Goal: Task Accomplishment & Management: Manage account settings

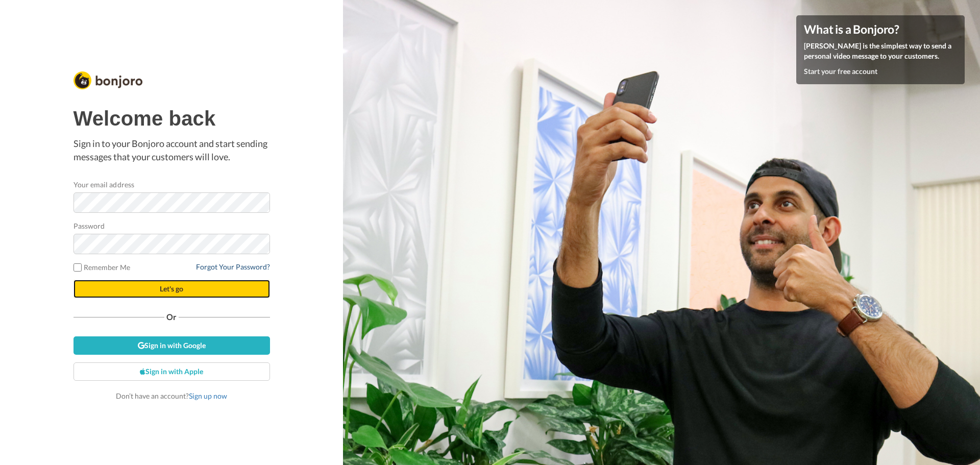
drag, startPoint x: 193, startPoint y: 293, endPoint x: 231, endPoint y: 266, distance: 46.5
click at [193, 293] on button "Let's go" at bounding box center [171, 289] width 196 height 18
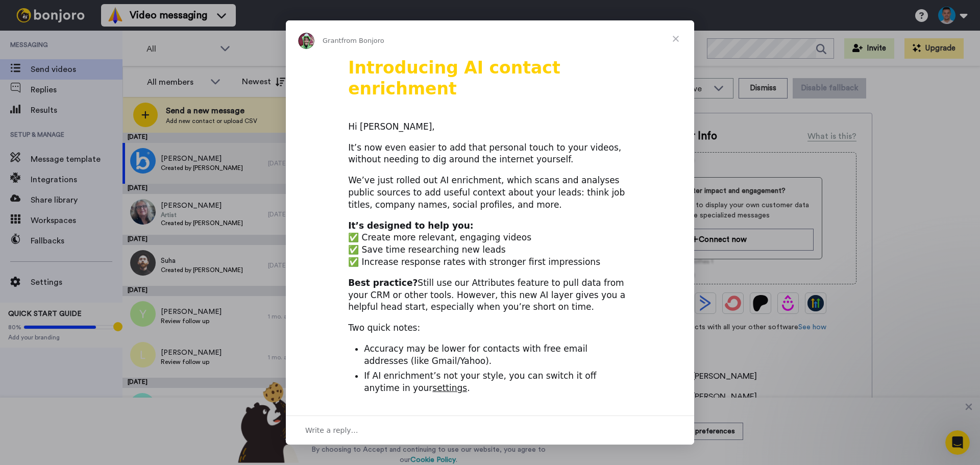
click at [673, 40] on span "Close" at bounding box center [675, 38] width 37 height 37
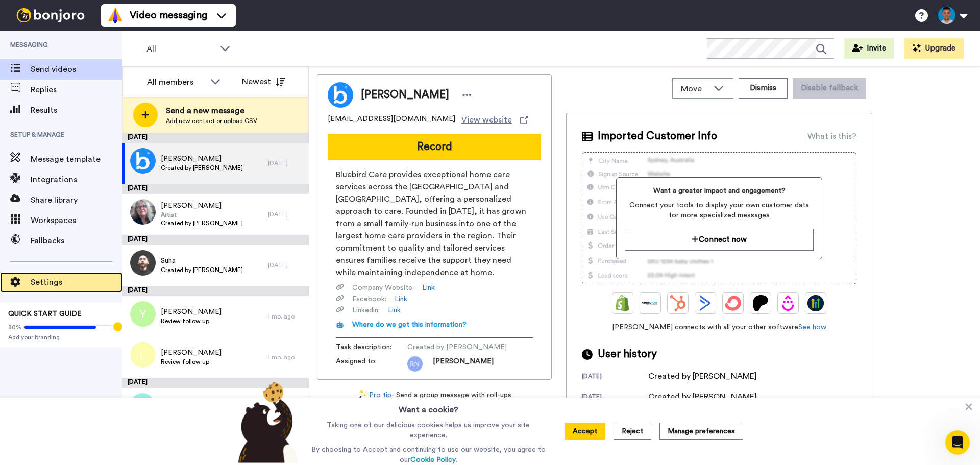
click at [43, 280] on span "Settings" at bounding box center [77, 282] width 92 height 12
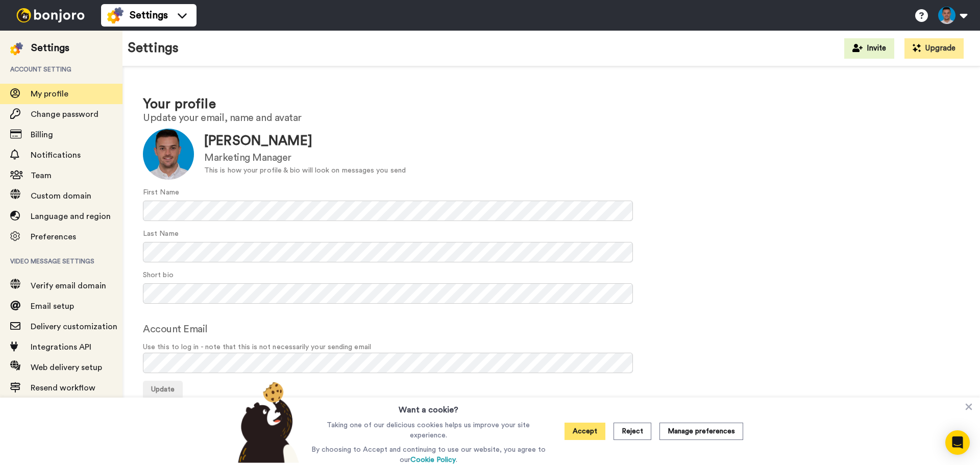
click at [578, 432] on button "Accept" at bounding box center [584, 431] width 41 height 17
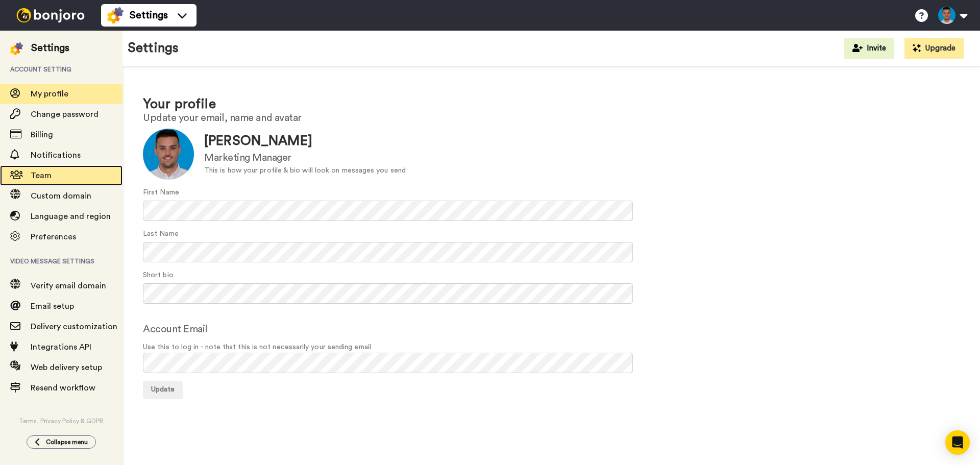
click at [47, 175] on span "Team" at bounding box center [41, 175] width 21 height 8
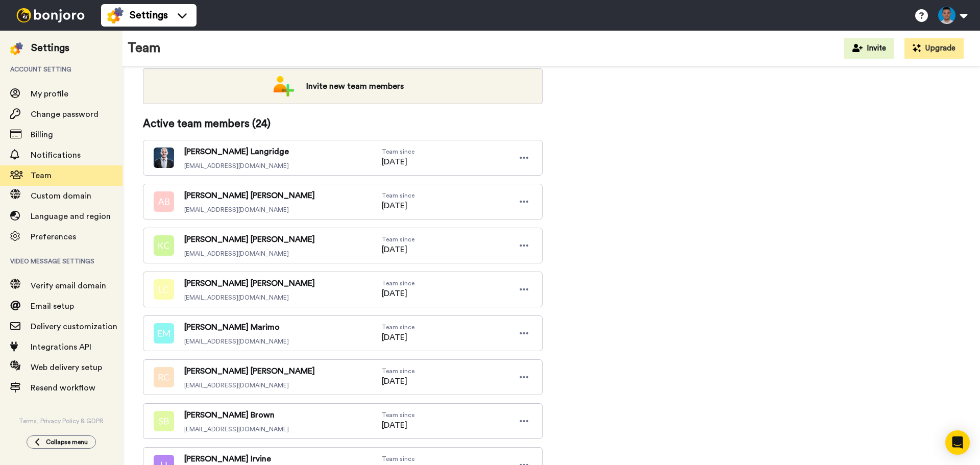
scroll to position [153, 0]
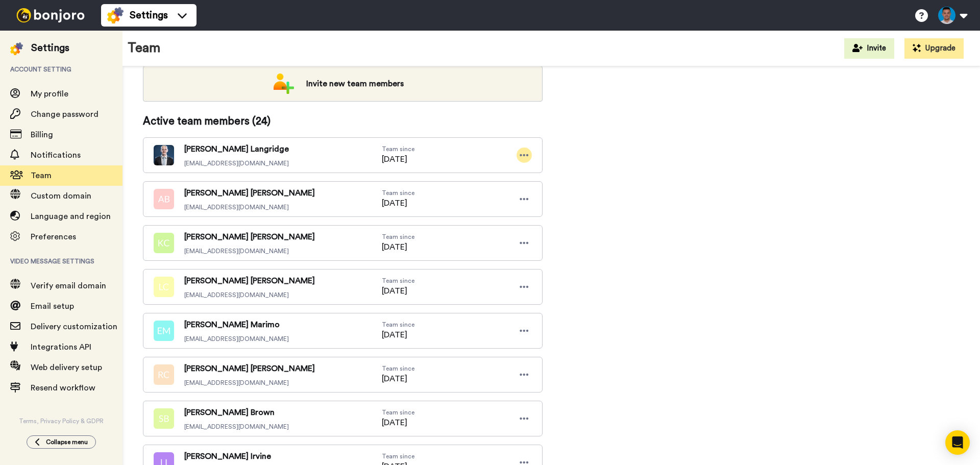
click at [520, 154] on icon at bounding box center [524, 155] width 9 height 10
click at [468, 174] on li "Edit user" at bounding box center [480, 173] width 103 height 16
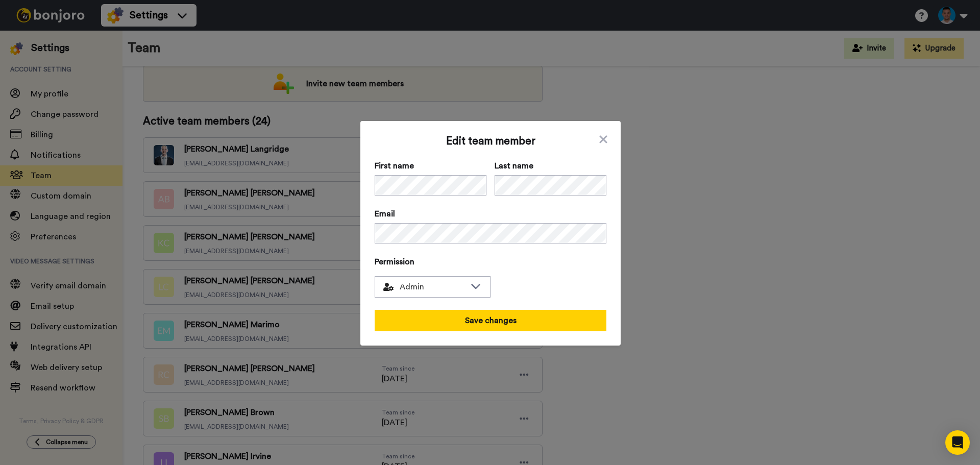
click at [605, 140] on div "Edit team member First name Last name Email Permission Admin Save changes" at bounding box center [490, 233] width 260 height 225
click at [604, 140] on icon at bounding box center [603, 139] width 10 height 12
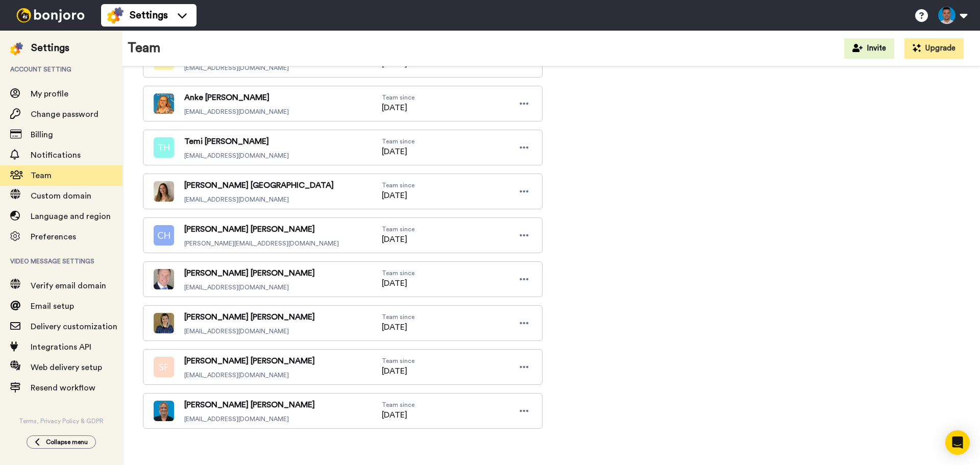
scroll to position [918, 0]
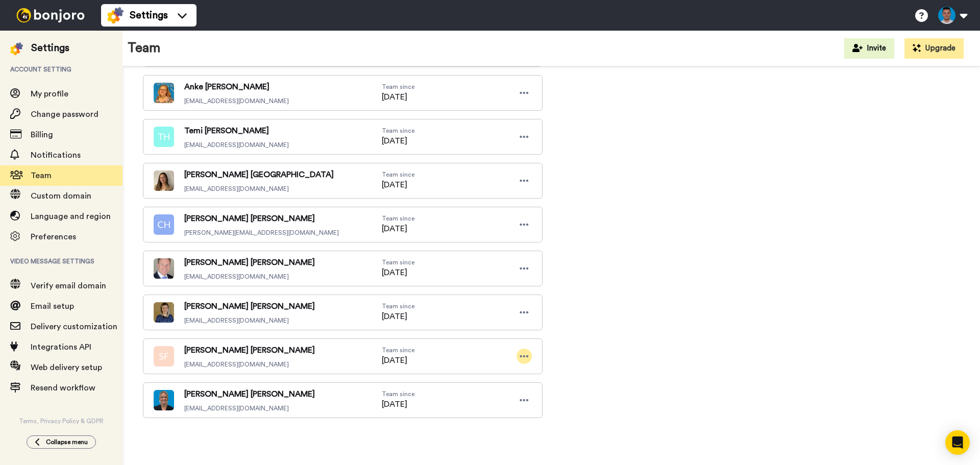
click at [522, 353] on icon at bounding box center [524, 356] width 9 height 10
click at [477, 372] on li "Edit user" at bounding box center [480, 374] width 103 height 16
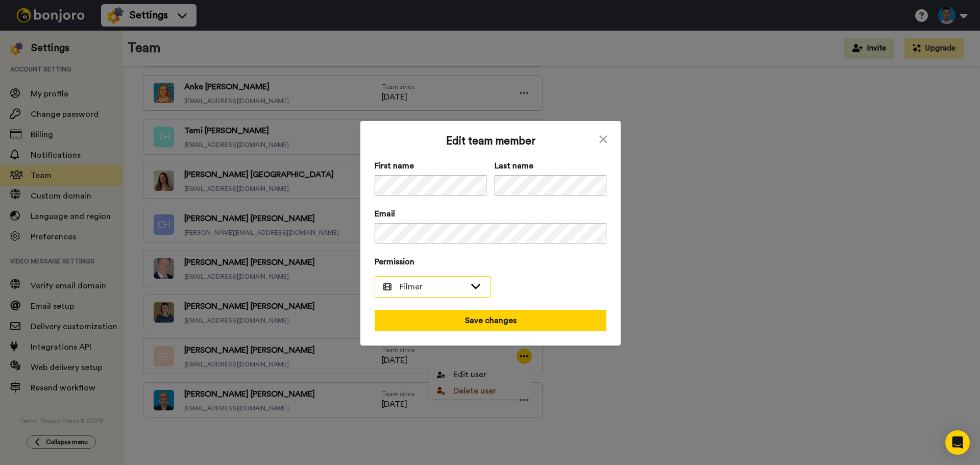
click at [446, 283] on span "Filmer" at bounding box center [424, 287] width 82 height 12
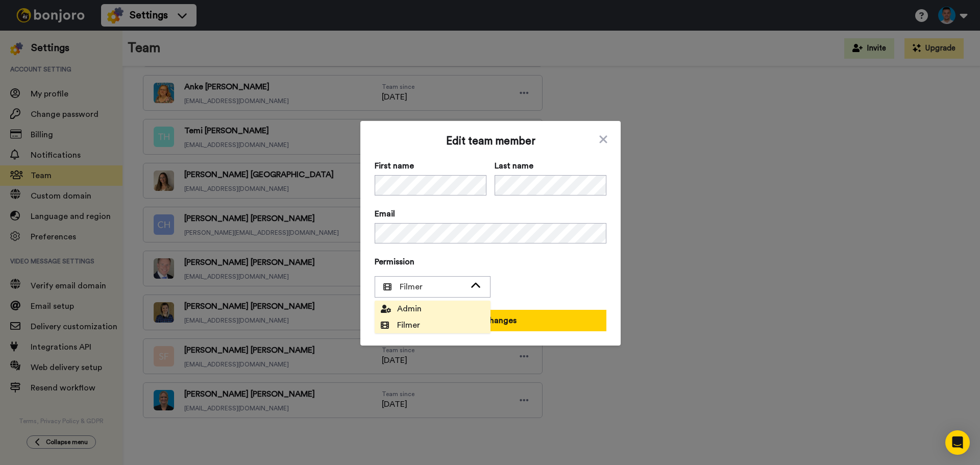
click at [407, 307] on span "Admin" at bounding box center [401, 309] width 41 height 12
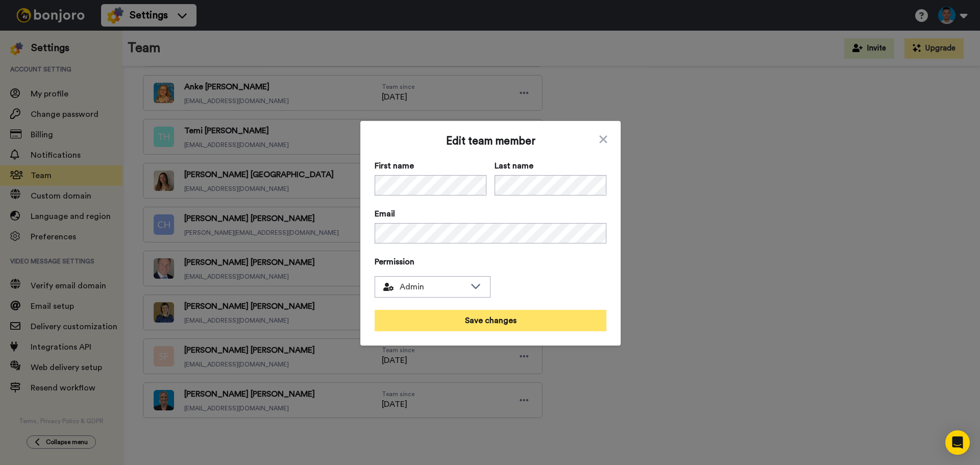
click at [481, 323] on button "Save changes" at bounding box center [491, 320] width 232 height 21
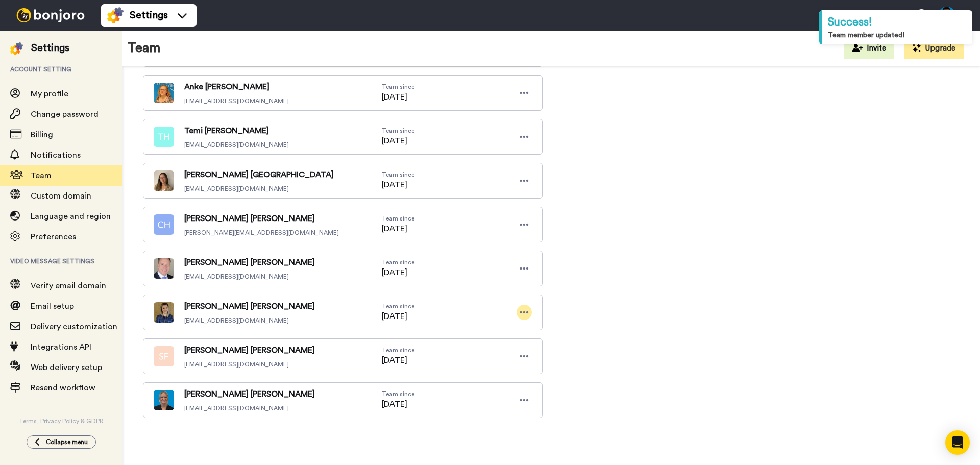
click at [518, 313] on div at bounding box center [523, 312] width 15 height 15
click at [494, 331] on li "Edit user" at bounding box center [480, 331] width 103 height 16
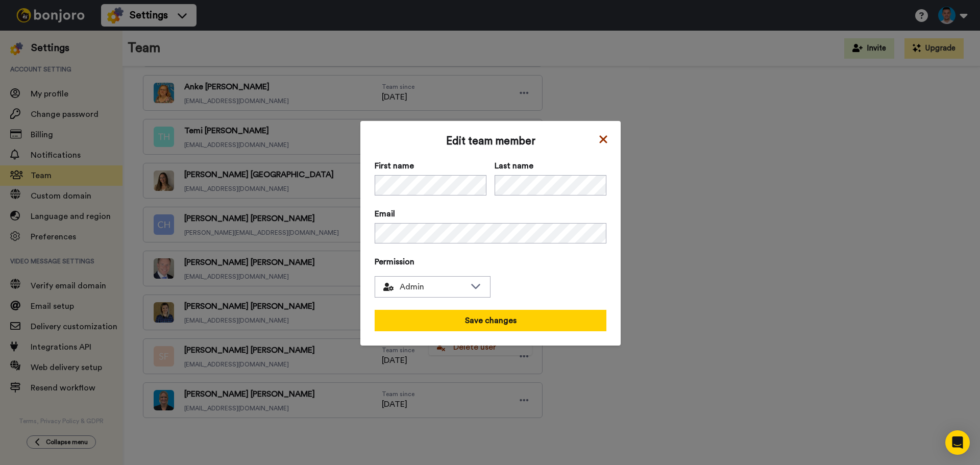
click at [604, 139] on icon at bounding box center [603, 139] width 10 height 12
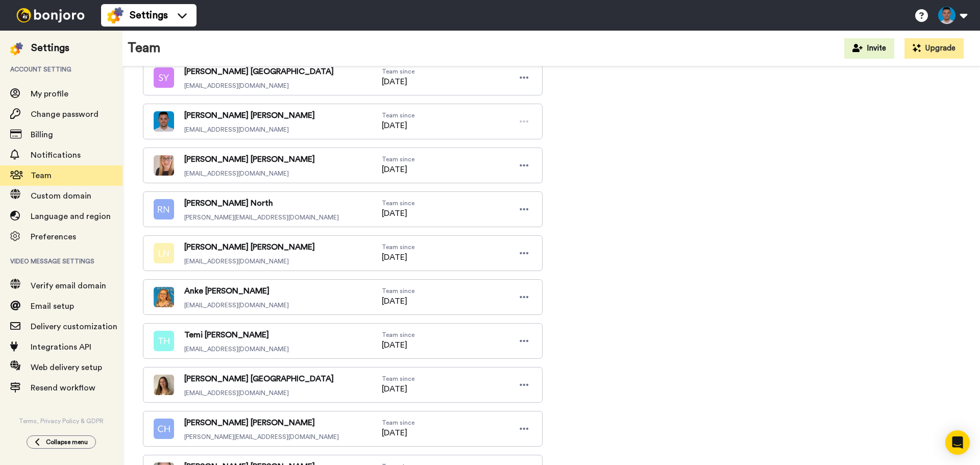
scroll to position [662, 0]
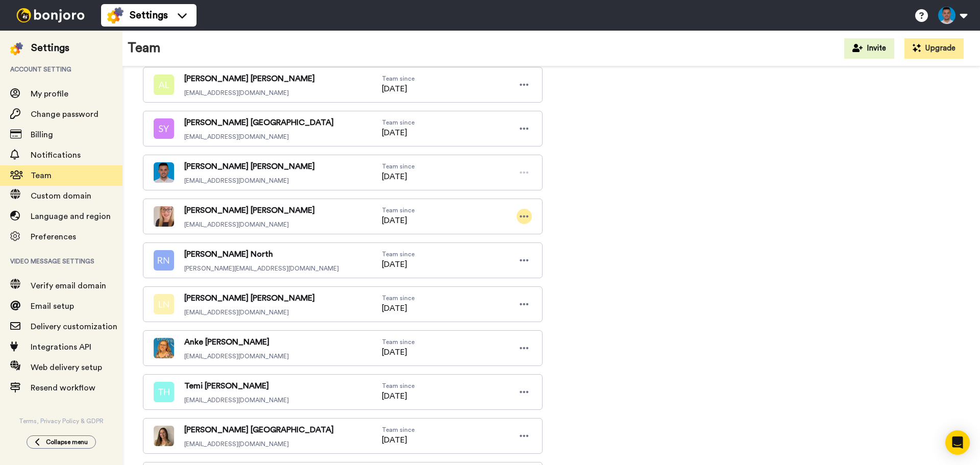
click at [527, 217] on icon at bounding box center [524, 216] width 9 height 10
click at [467, 235] on li "Edit user" at bounding box center [480, 235] width 103 height 16
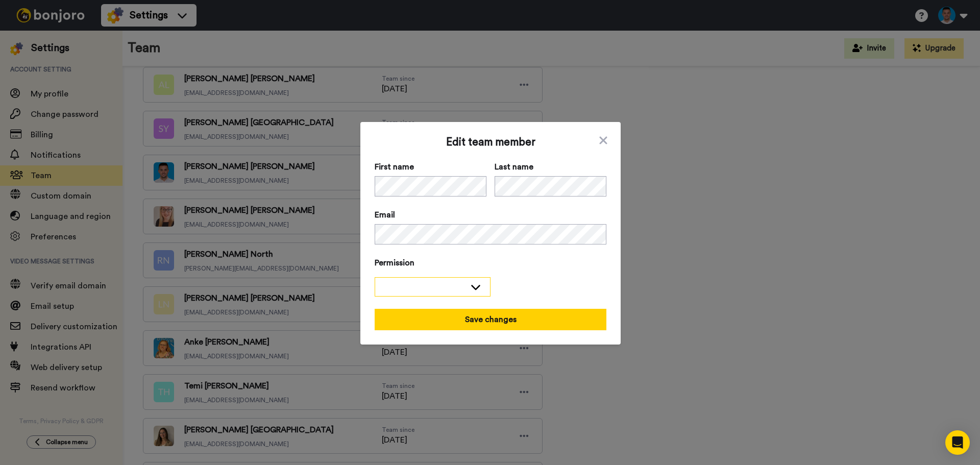
click at [447, 284] on div at bounding box center [424, 287] width 82 height 10
click at [406, 310] on span "Admin" at bounding box center [401, 310] width 41 height 12
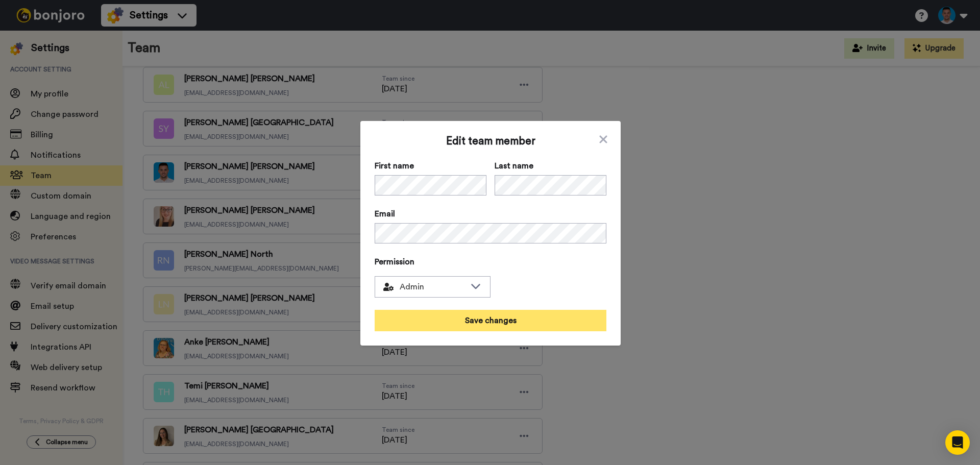
click at [495, 322] on button "Save changes" at bounding box center [491, 320] width 232 height 21
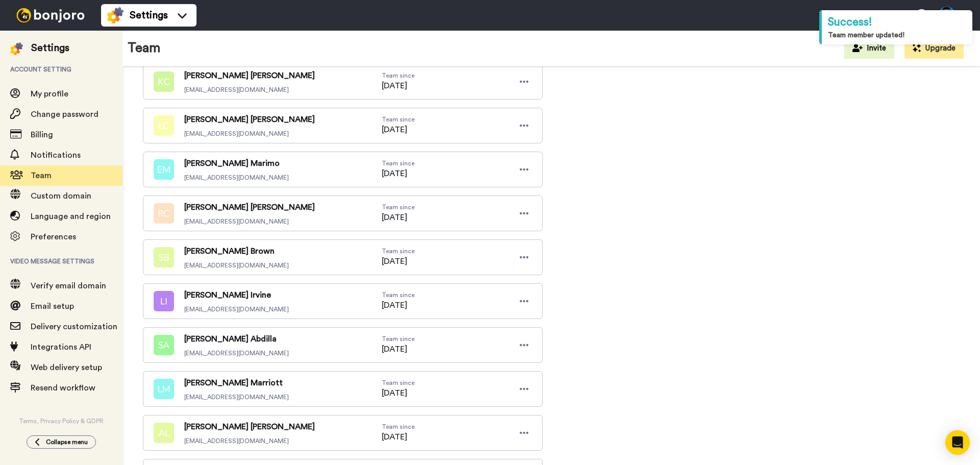
scroll to position [305, 0]
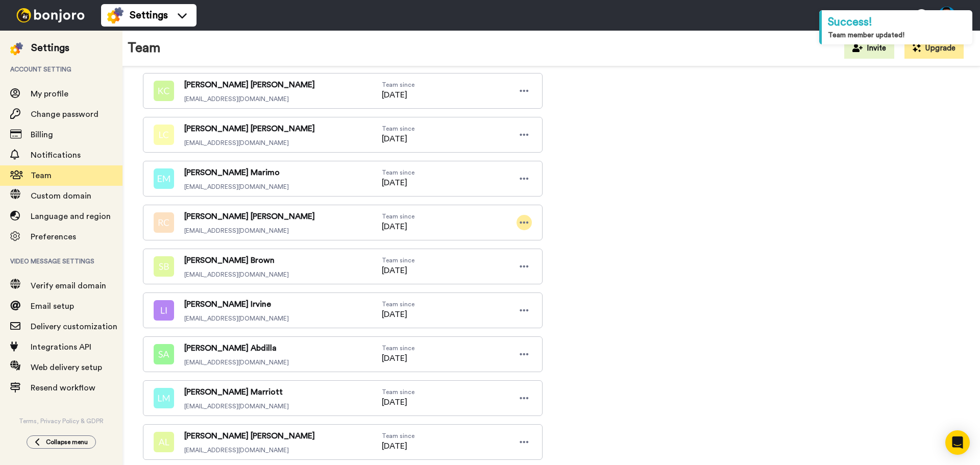
click at [525, 224] on icon at bounding box center [524, 222] width 9 height 10
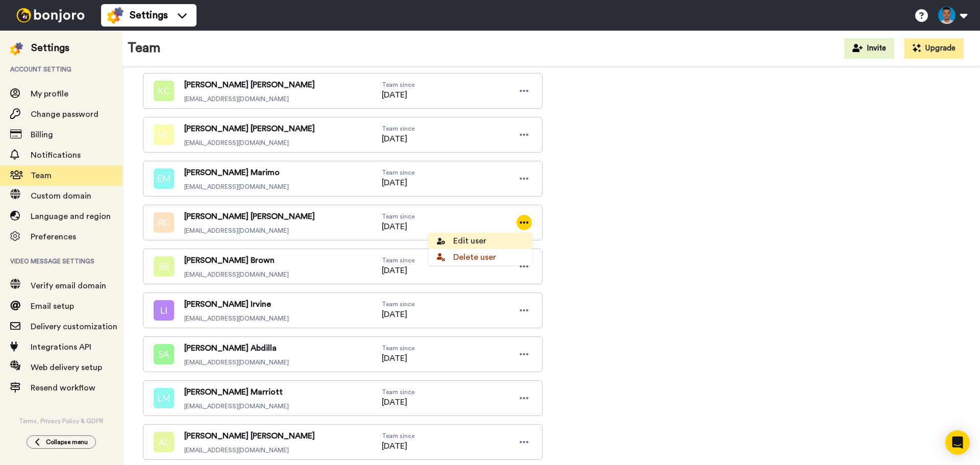
click at [496, 239] on li "Edit user" at bounding box center [480, 241] width 103 height 16
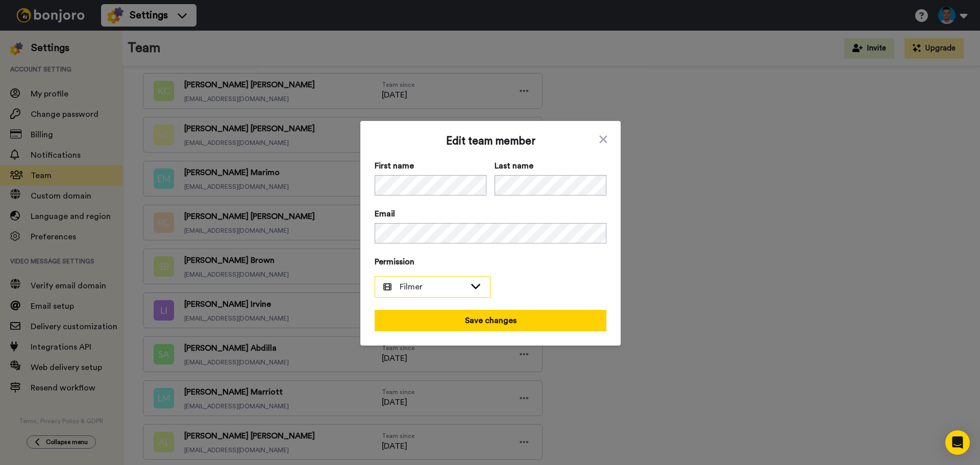
click at [427, 291] on span "Filmer" at bounding box center [424, 287] width 82 height 12
click at [416, 309] on span "Admin" at bounding box center [401, 309] width 41 height 12
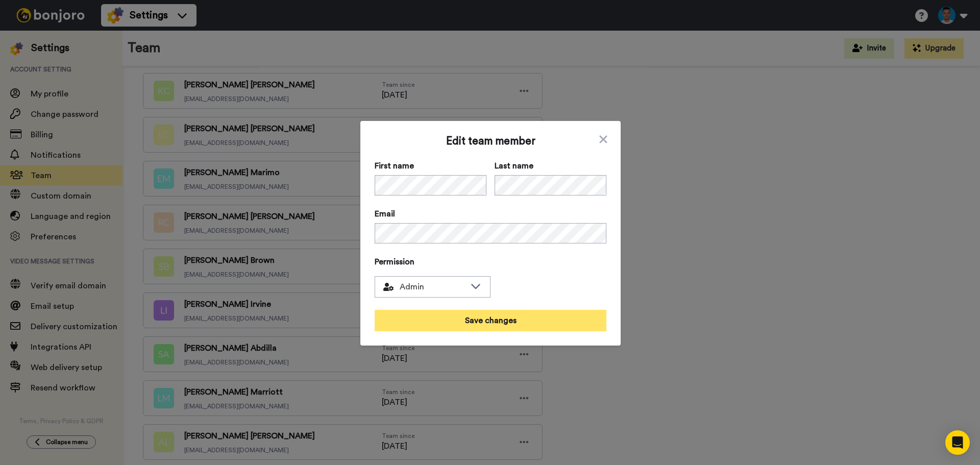
click at [479, 317] on button "Save changes" at bounding box center [491, 320] width 232 height 21
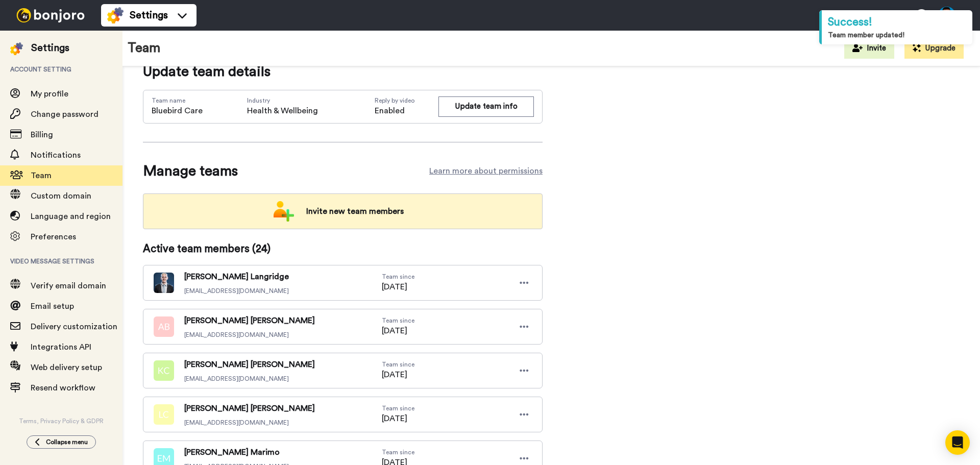
scroll to position [0, 0]
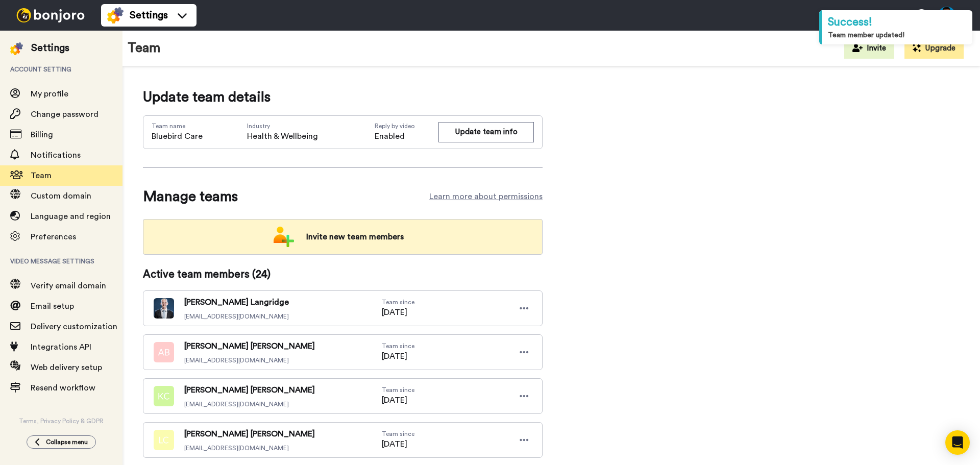
click at [378, 233] on span "Invite new team members" at bounding box center [355, 237] width 114 height 20
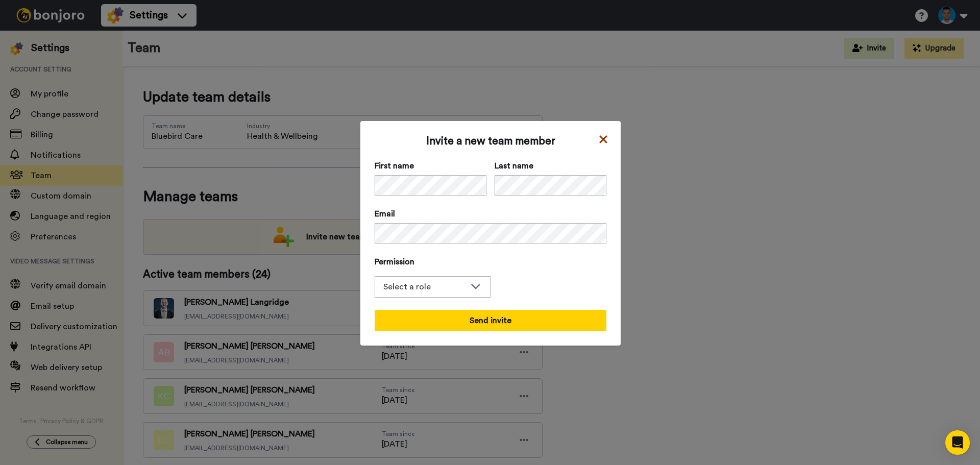
click at [600, 140] on icon at bounding box center [603, 139] width 8 height 8
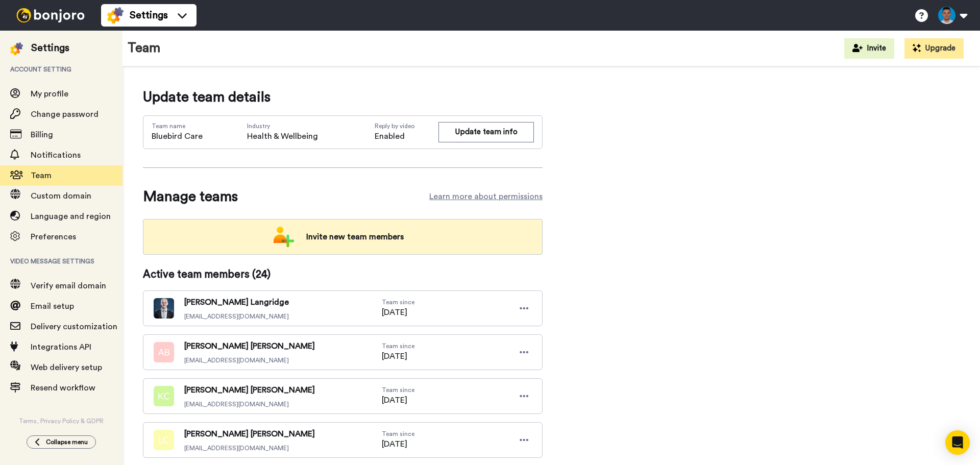
click at [398, 244] on span "Invite new team members" at bounding box center [355, 237] width 114 height 20
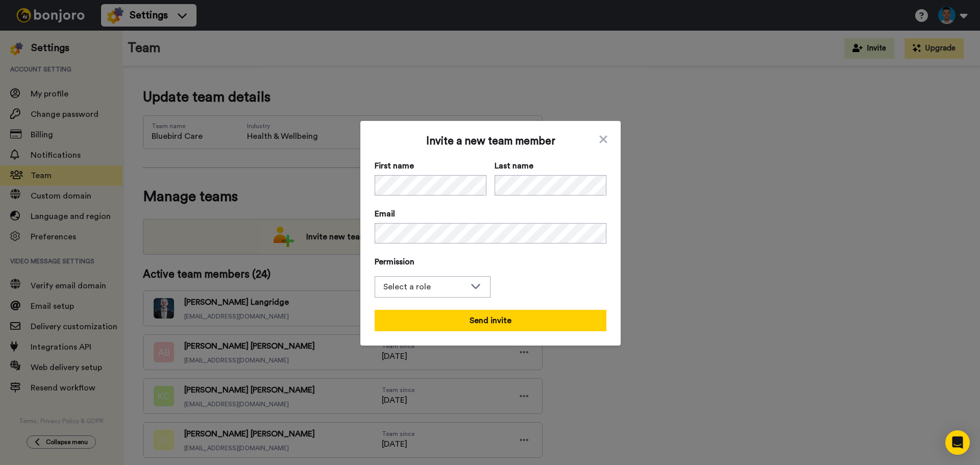
click at [417, 202] on div "Invite a new team member First name Last name Email Permission Select a role Se…" at bounding box center [491, 233] width 232 height 196
click at [456, 286] on div "Select a role" at bounding box center [424, 287] width 82 height 12
click at [418, 323] on span "Filmer" at bounding box center [401, 325] width 52 height 12
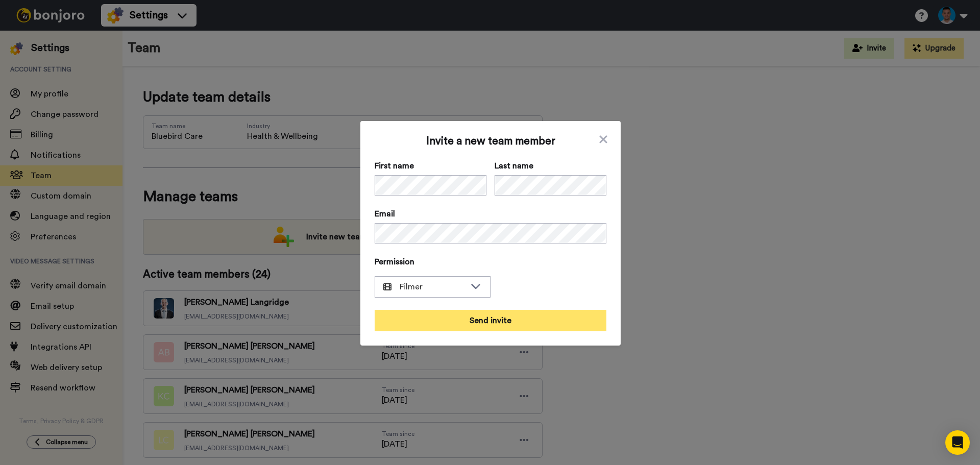
click at [462, 317] on button "Send invite" at bounding box center [491, 320] width 232 height 21
